Goal: Information Seeking & Learning: Learn about a topic

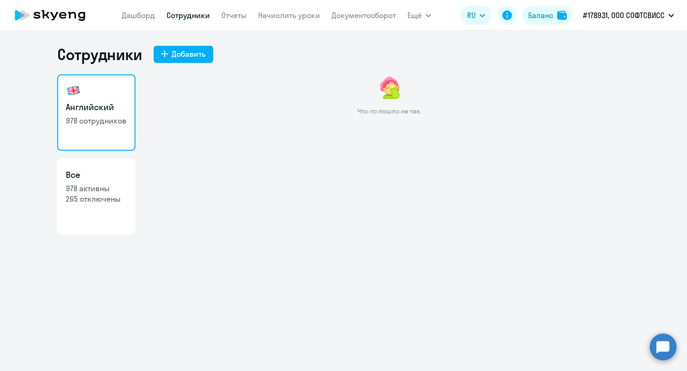
click at [184, 18] on link "Сотрудники" at bounding box center [187, 15] width 43 height 10
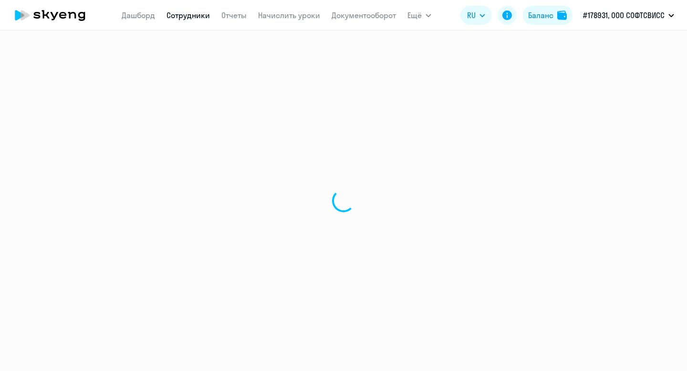
select select "30"
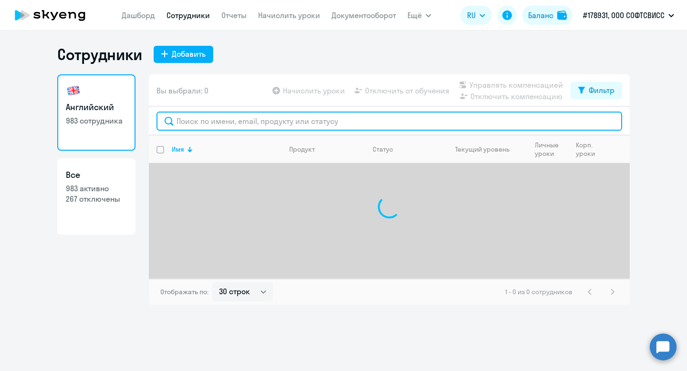
click at [210, 129] on input "text" at bounding box center [388, 121] width 465 height 19
paste input "Popova"
type input "Popova"
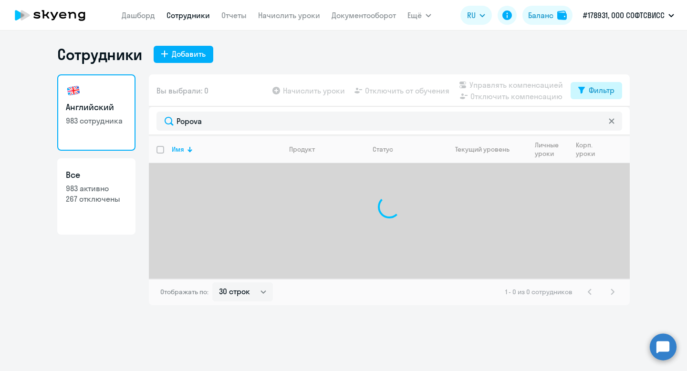
click at [591, 91] on div "Фильтр" at bounding box center [601, 89] width 26 height 11
click at [603, 119] on span at bounding box center [606, 122] width 16 height 10
click at [598, 121] on input "checkbox" at bounding box center [597, 121] width 0 height 0
checkbox input "true"
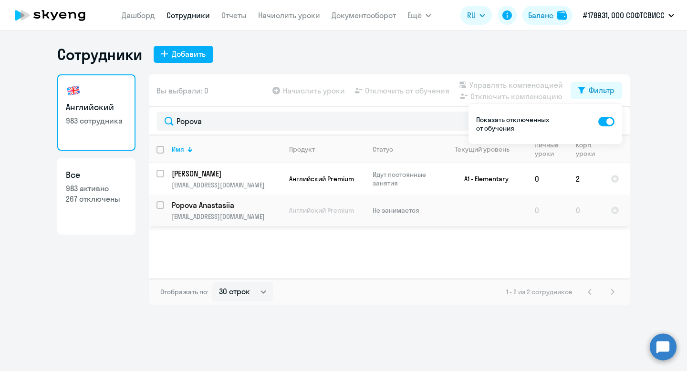
click at [193, 204] on p "Popova Anastasiia" at bounding box center [226, 205] width 108 height 10
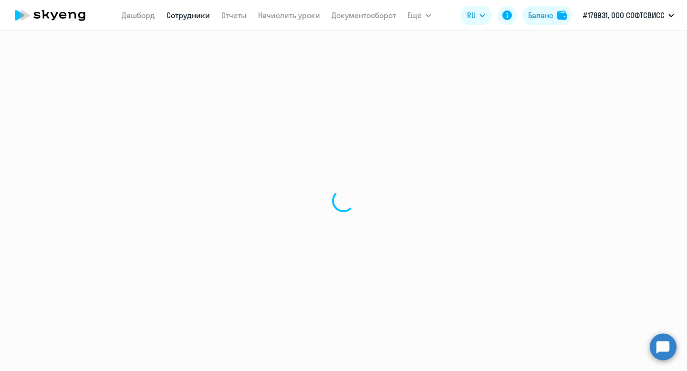
select select "english"
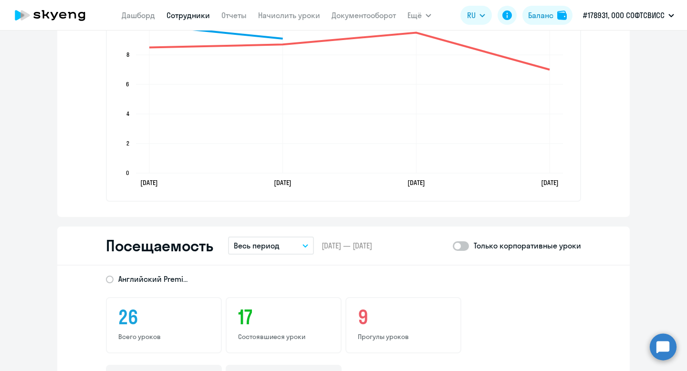
scroll to position [1085, 0]
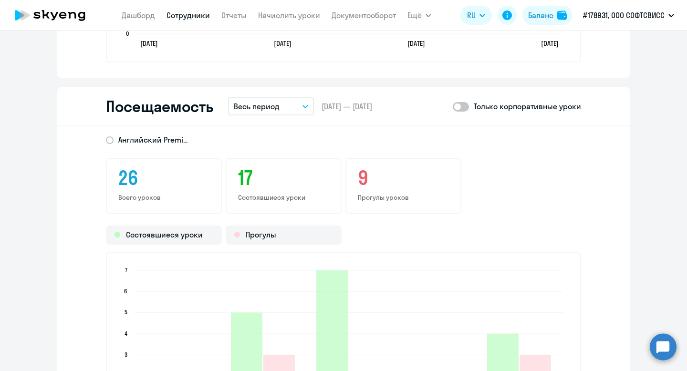
click at [297, 107] on button "Весь период" at bounding box center [271, 106] width 86 height 18
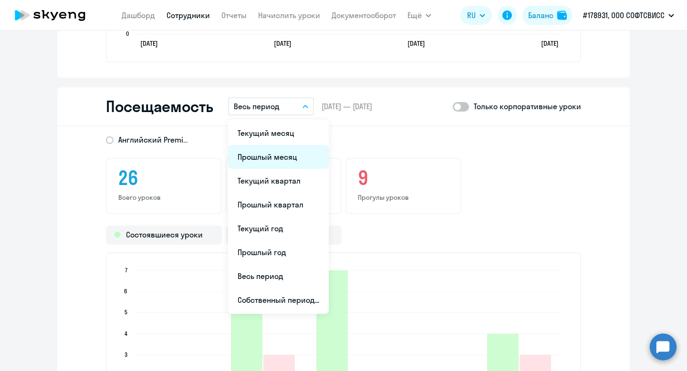
click at [286, 152] on li "Прошлый месяц" at bounding box center [278, 157] width 101 height 24
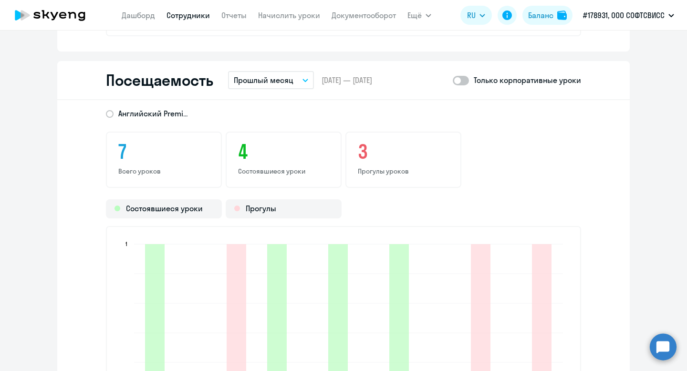
scroll to position [1080, 0]
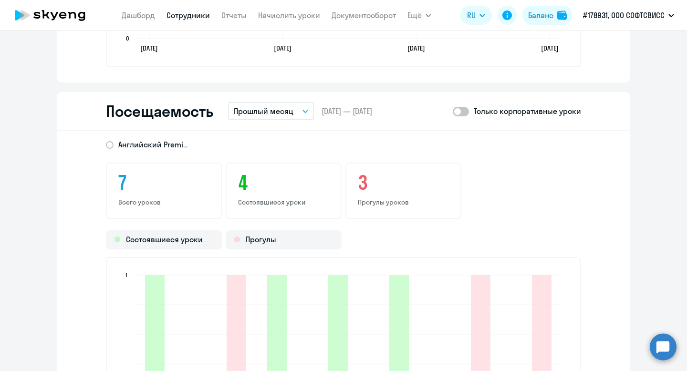
click at [291, 107] on p "Прошлый месяц" at bounding box center [264, 110] width 60 height 11
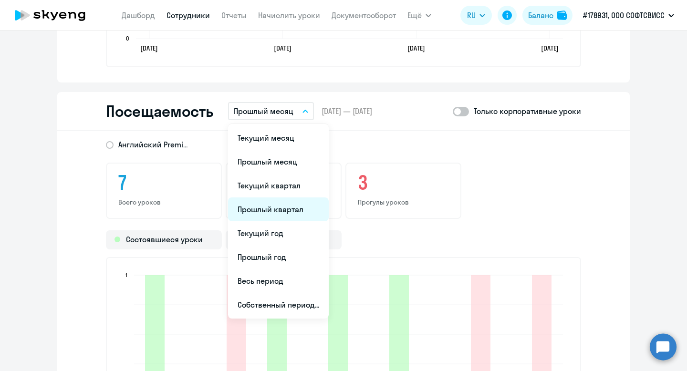
click at [295, 207] on li "Прошлый квартал" at bounding box center [278, 209] width 101 height 24
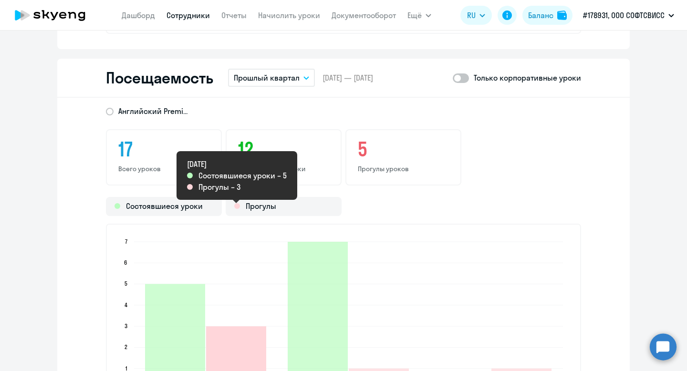
scroll to position [1095, 0]
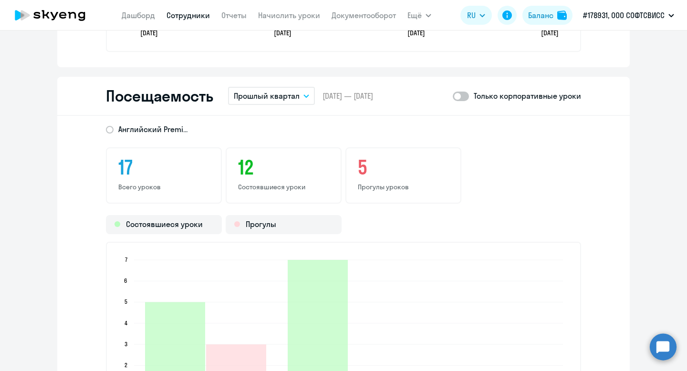
click at [294, 95] on p "Прошлый квартал" at bounding box center [267, 95] width 66 height 11
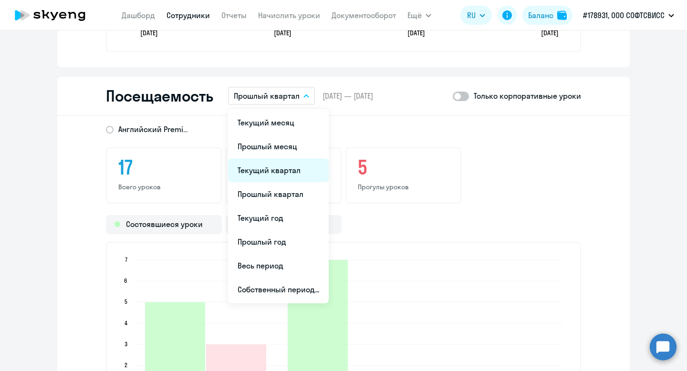
click at [294, 165] on li "Текущий квартал" at bounding box center [278, 170] width 101 height 24
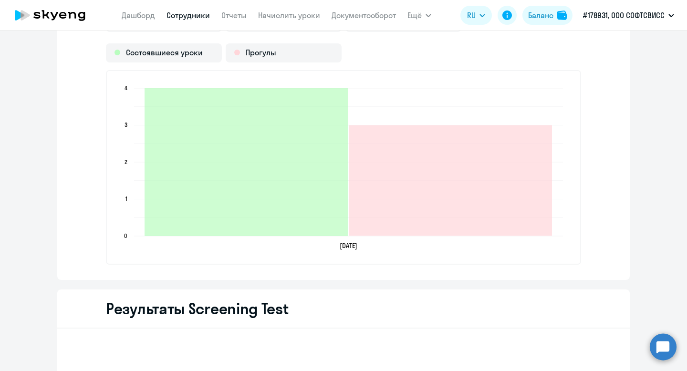
scroll to position [1494, 0]
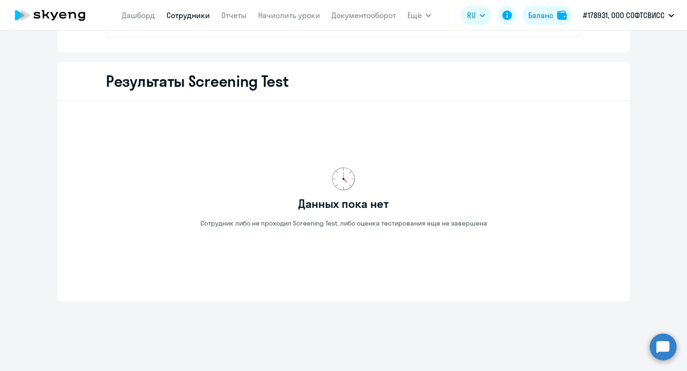
click at [186, 14] on link "Сотрудники" at bounding box center [187, 15] width 43 height 10
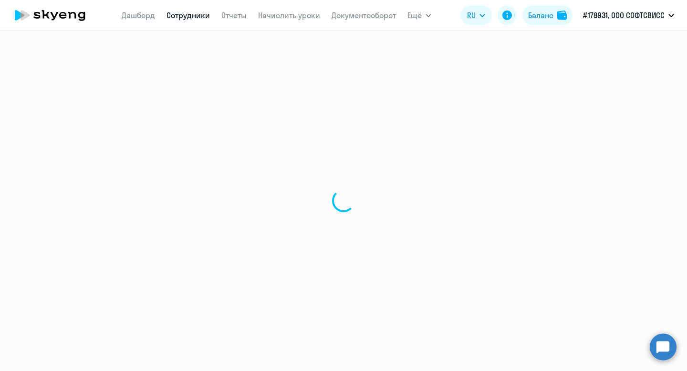
select select "30"
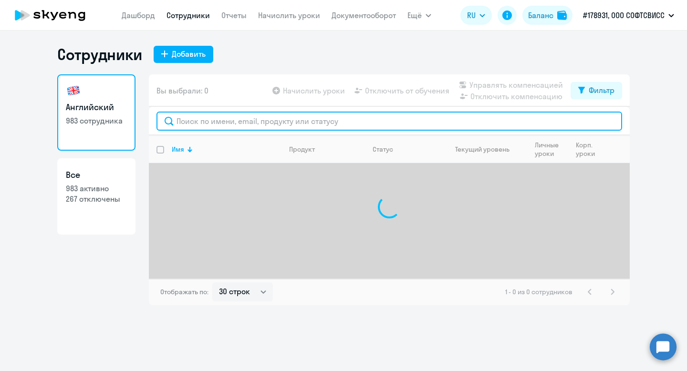
click at [289, 121] on input "text" at bounding box center [388, 121] width 465 height 19
paste input "Dmitrochenko"
type input "Dmitrochenko"
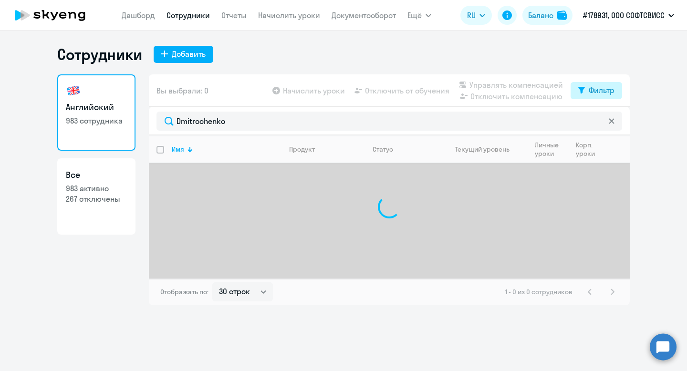
click at [590, 91] on div "Фильтр" at bounding box center [601, 89] width 26 height 11
click at [606, 129] on ds-switcher at bounding box center [606, 123] width 16 height 17
click at [606, 126] on span at bounding box center [606, 122] width 16 height 10
click at [598, 122] on input "checkbox" at bounding box center [597, 121] width 0 height 0
checkbox input "true"
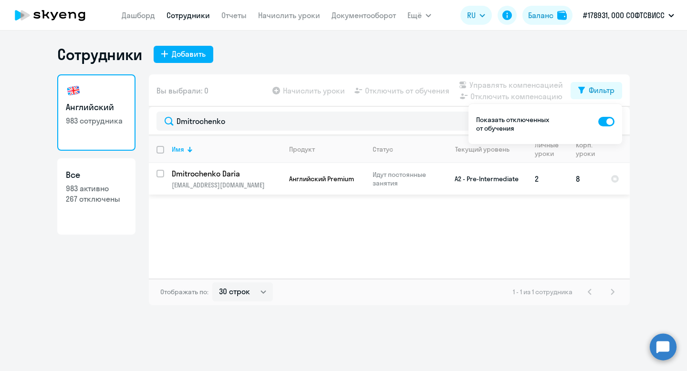
click at [237, 175] on p "Dmitrochenko Daria" at bounding box center [226, 173] width 108 height 10
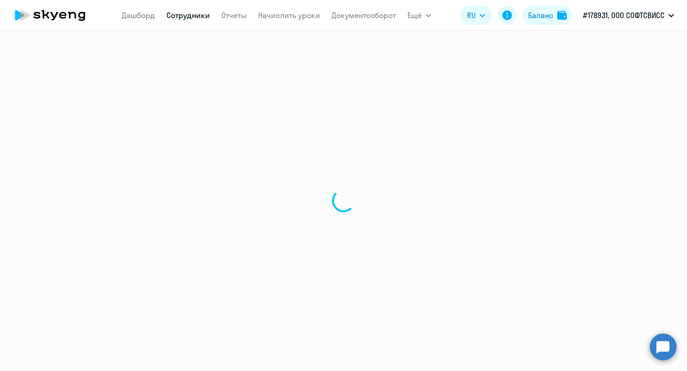
select select "english"
